Goal: Transaction & Acquisition: Book appointment/travel/reservation

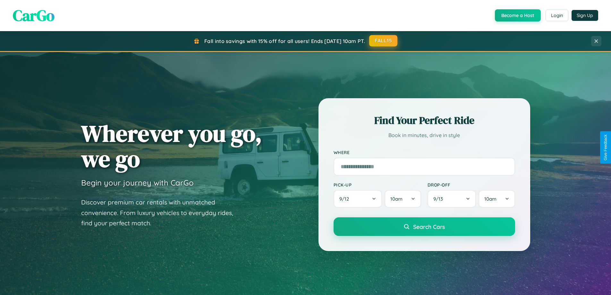
click at [383, 41] on button "FALL15" at bounding box center [383, 41] width 28 height 12
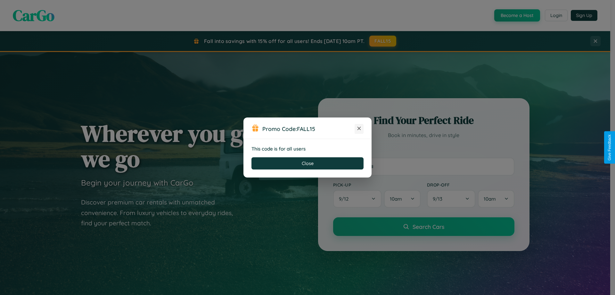
click at [359, 129] on icon at bounding box center [359, 128] width 6 height 6
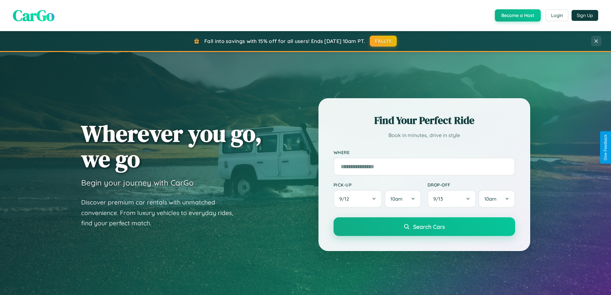
scroll to position [276, 0]
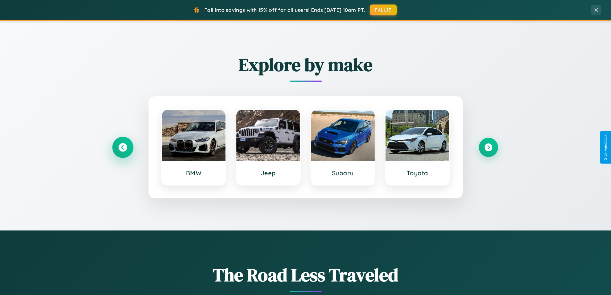
click at [122, 147] on icon at bounding box center [122, 147] width 9 height 9
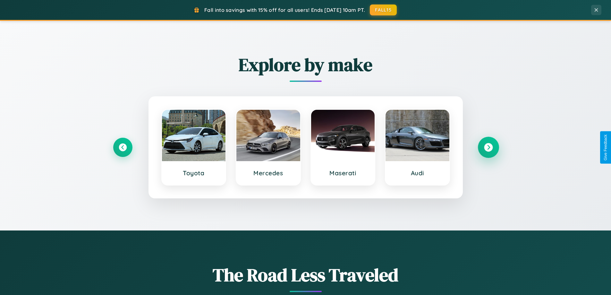
click at [488, 147] on icon at bounding box center [488, 147] width 9 height 9
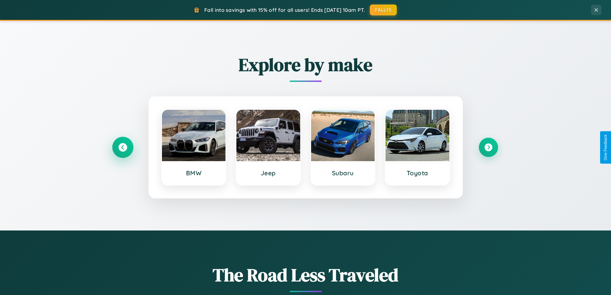
click at [122, 147] on icon at bounding box center [122, 147] width 9 height 9
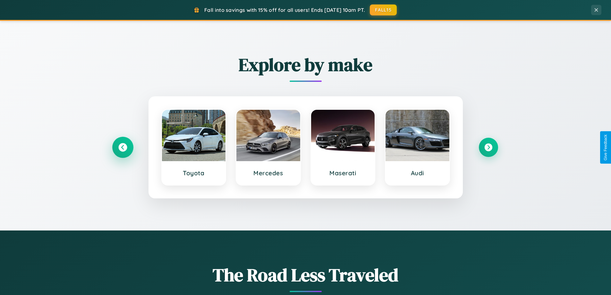
click at [122, 147] on icon at bounding box center [122, 147] width 9 height 9
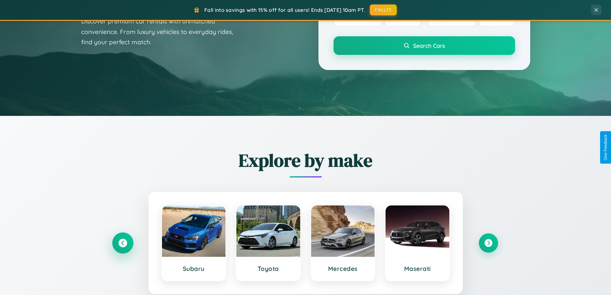
scroll to position [0, 0]
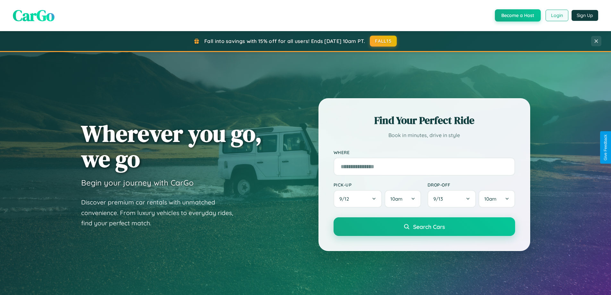
click at [556, 15] on button "Login" at bounding box center [556, 16] width 23 height 12
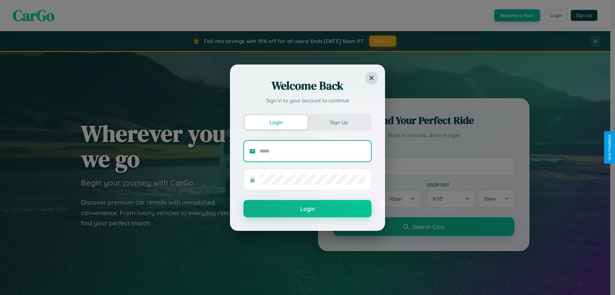
click at [313, 151] on input "text" at bounding box center [313, 151] width 106 height 10
type input "**********"
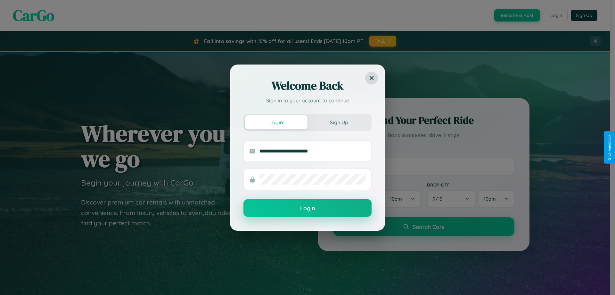
click at [308, 208] on button "Login" at bounding box center [308, 207] width 128 height 17
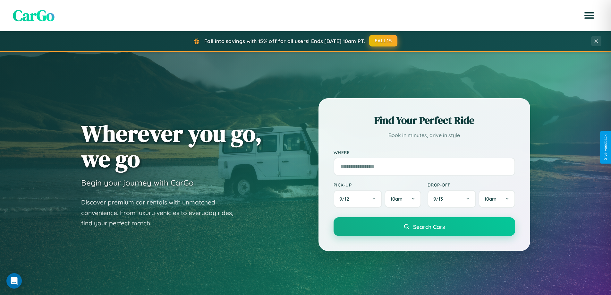
click at [383, 41] on button "FALL15" at bounding box center [383, 41] width 28 height 12
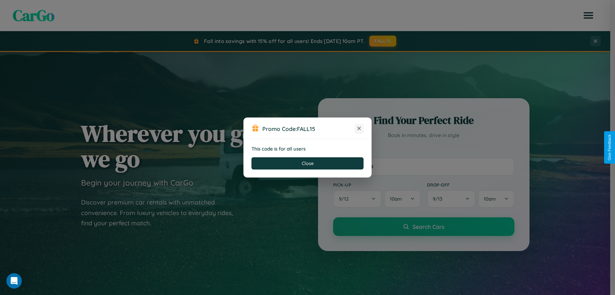
click at [359, 129] on icon at bounding box center [359, 128] width 6 height 6
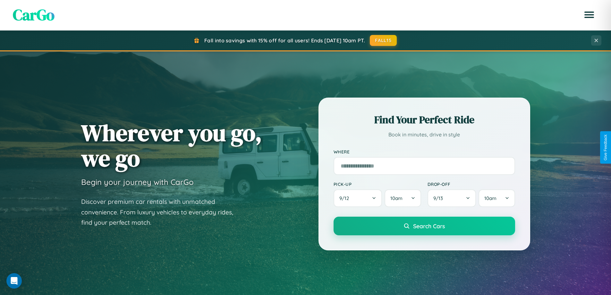
scroll to position [19, 0]
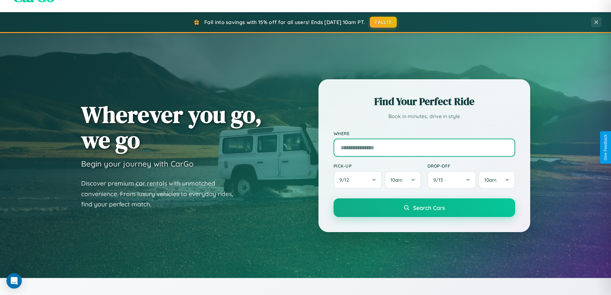
click at [424, 147] on input "text" at bounding box center [423, 147] width 181 height 18
type input "******"
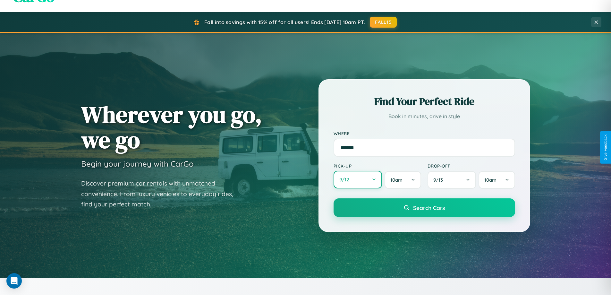
click at [357, 180] on button "9 / 12" at bounding box center [357, 180] width 49 height 18
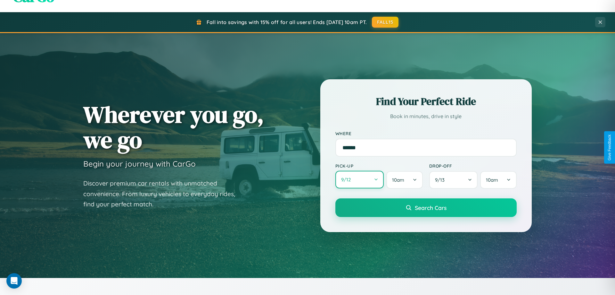
select select "*"
select select "****"
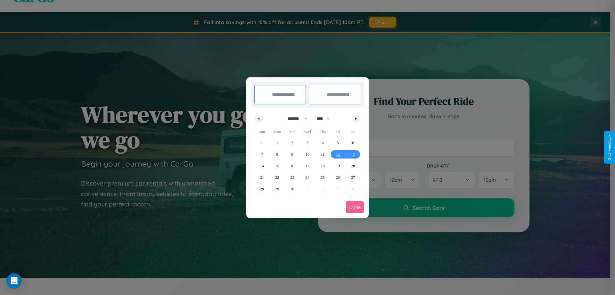
drag, startPoint x: 295, startPoint y: 118, endPoint x: 308, endPoint y: 129, distance: 16.4
click at [295, 118] on select "******* ******** ***** ***** *** **** **** ****** ********* ******* ******** **…" at bounding box center [296, 118] width 27 height 11
select select "*"
click at [326, 118] on select "**** **** **** **** **** **** **** **** **** **** **** **** **** **** **** ****…" at bounding box center [322, 118] width 19 height 11
select select "****"
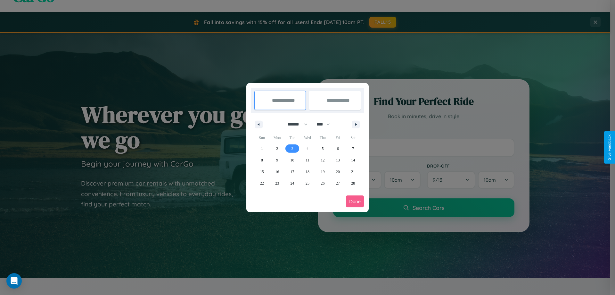
click at [292, 148] on span "3" at bounding box center [293, 149] width 2 height 12
type input "**********"
click at [307, 148] on span "4" at bounding box center [308, 149] width 2 height 12
type input "**********"
click at [355, 201] on button "Done" at bounding box center [355, 201] width 18 height 12
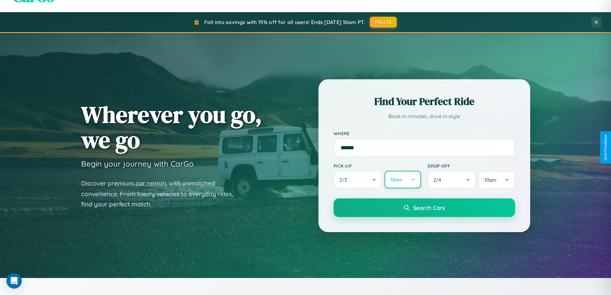
click at [402, 179] on button "10am" at bounding box center [402, 180] width 36 height 18
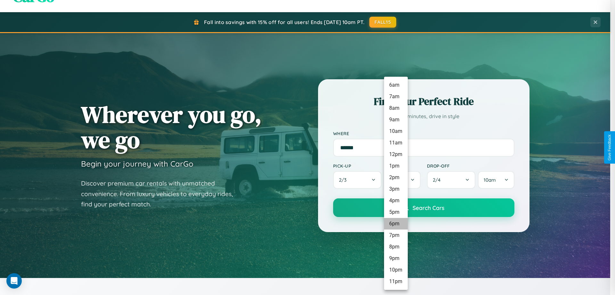
click at [396, 223] on li "6pm" at bounding box center [396, 224] width 24 height 12
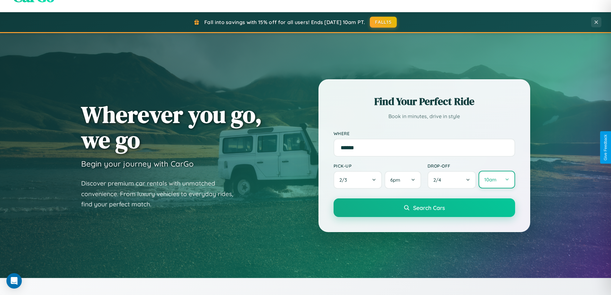
click at [496, 179] on button "10am" at bounding box center [496, 180] width 36 height 18
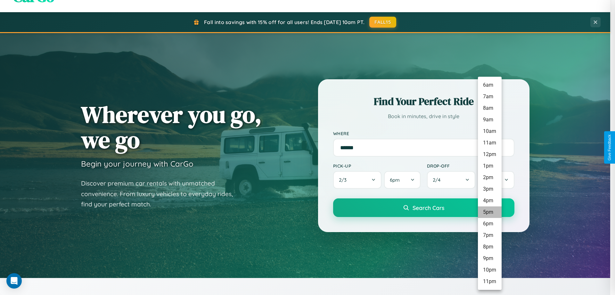
click at [490, 212] on li "5pm" at bounding box center [490, 212] width 24 height 12
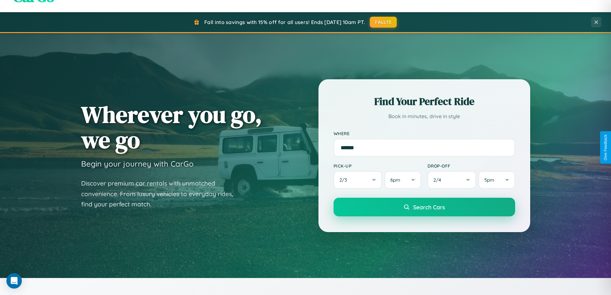
click at [424, 207] on span "Search Cars" at bounding box center [429, 206] width 32 height 7
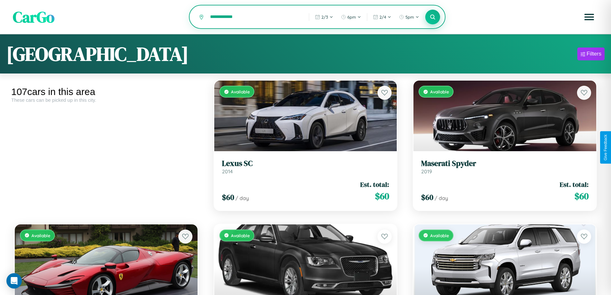
type input "**********"
click at [432, 17] on icon at bounding box center [432, 17] width 6 height 6
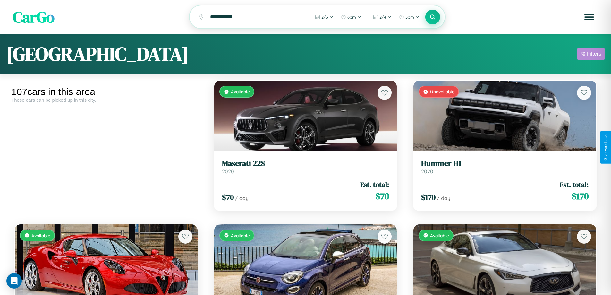
click at [590, 55] on div "Filters" at bounding box center [593, 54] width 15 height 6
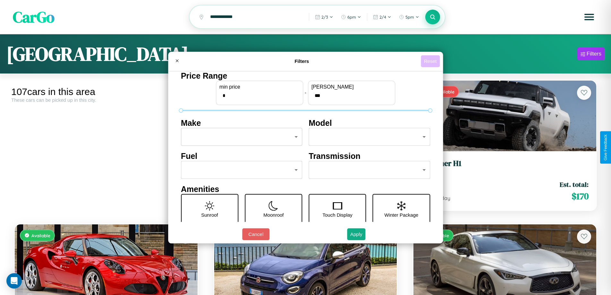
click at [431, 61] on button "Reset" at bounding box center [430, 61] width 19 height 12
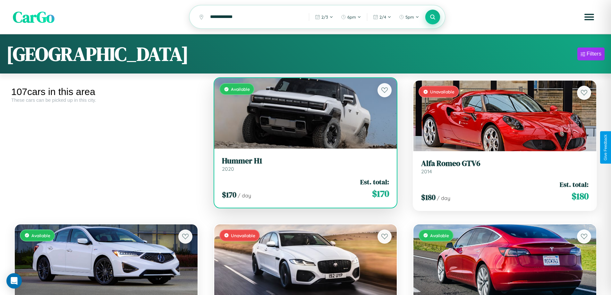
click at [303, 191] on div "$ 170 / day Est. total: $ 170" at bounding box center [305, 188] width 167 height 23
click at [303, 189] on div "$ 170 / day Est. total: $ 170" at bounding box center [305, 188] width 167 height 23
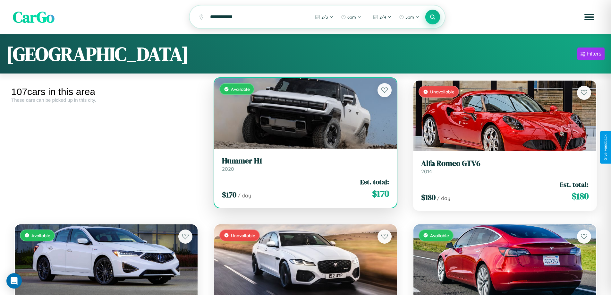
click at [303, 189] on div "$ 170 / day Est. total: $ 170" at bounding box center [305, 188] width 167 height 23
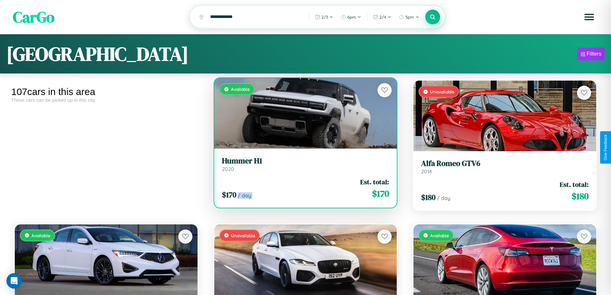
click at [303, 189] on div "$ 170 / day Est. total: $ 170" at bounding box center [305, 188] width 167 height 23
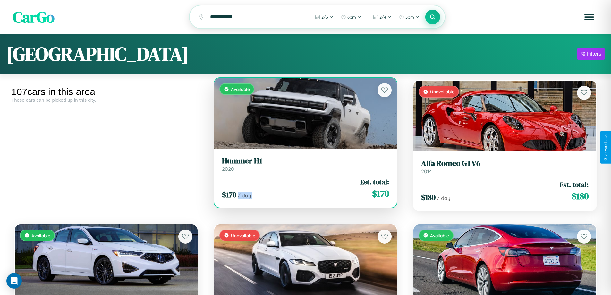
click at [303, 189] on div "$ 170 / day Est. total: $ 170" at bounding box center [305, 188] width 167 height 23
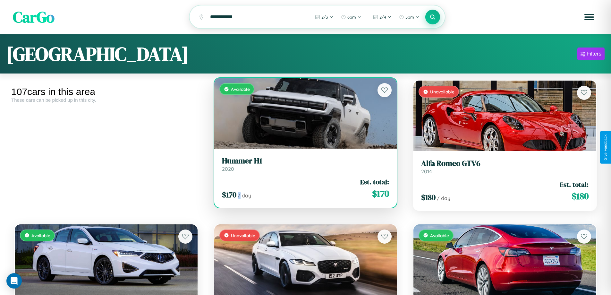
click at [303, 189] on div "$ 170 / day Est. total: $ 170" at bounding box center [305, 188] width 167 height 23
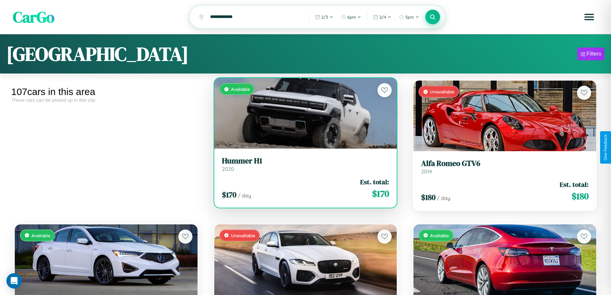
click at [303, 165] on h3 "Hummer H1" at bounding box center [305, 160] width 167 height 9
